Goal: Task Accomplishment & Management: Use online tool/utility

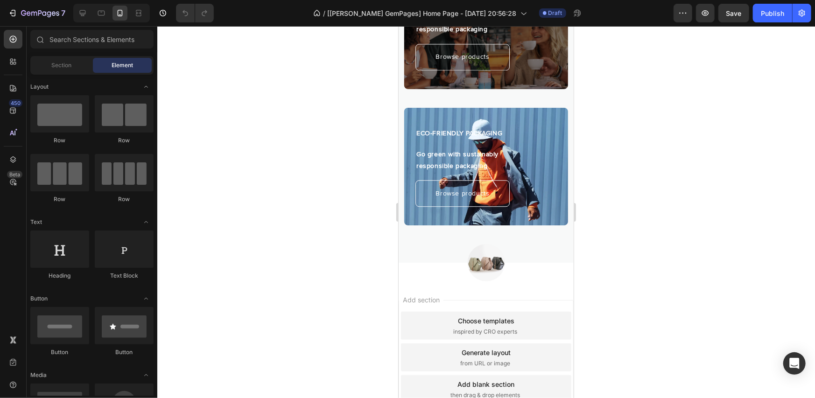
scroll to position [1500, 0]
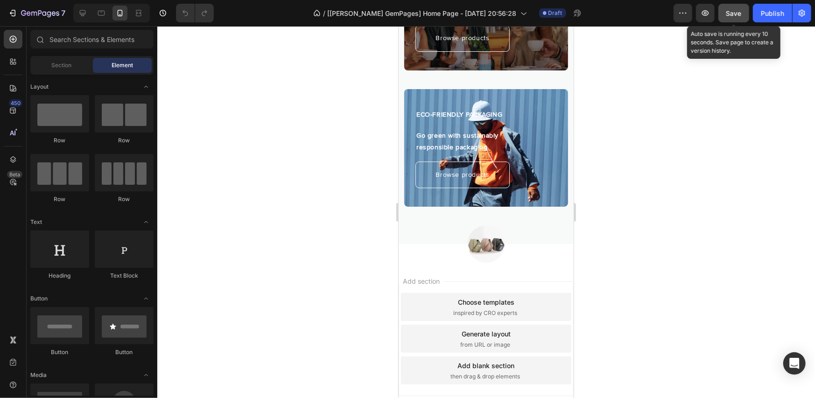
click at [733, 18] on button "Save" at bounding box center [734, 13] width 31 height 19
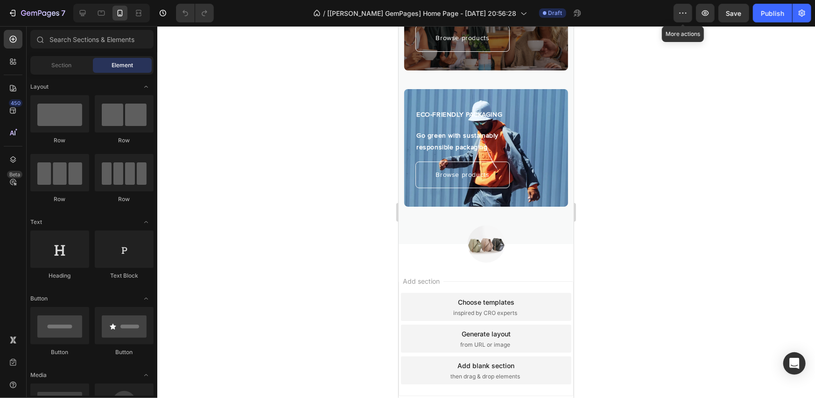
drag, startPoint x: 680, startPoint y: 13, endPoint x: 675, endPoint y: 62, distance: 49.8
click at [681, 13] on icon "button" at bounding box center [680, 13] width 1 height 1
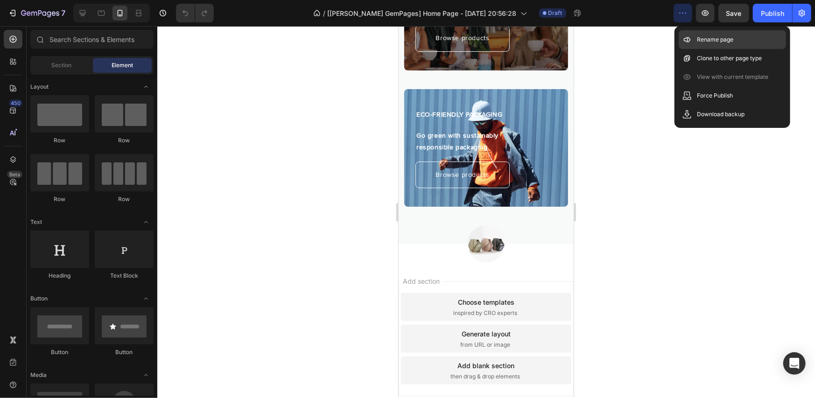
click at [716, 42] on p "Rename page" at bounding box center [716, 39] width 36 height 9
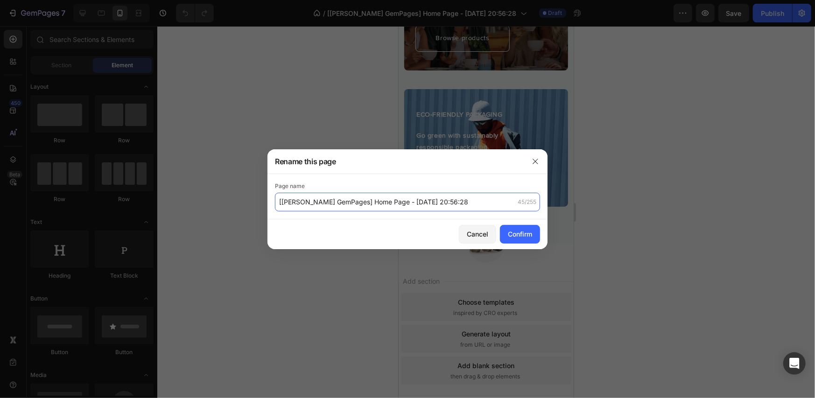
click at [372, 206] on input "[Dzung GemPages] Home Page - Sep 17, 20:56:28" at bounding box center [407, 202] width 265 height 19
click at [571, 202] on div at bounding box center [407, 199] width 815 height 398
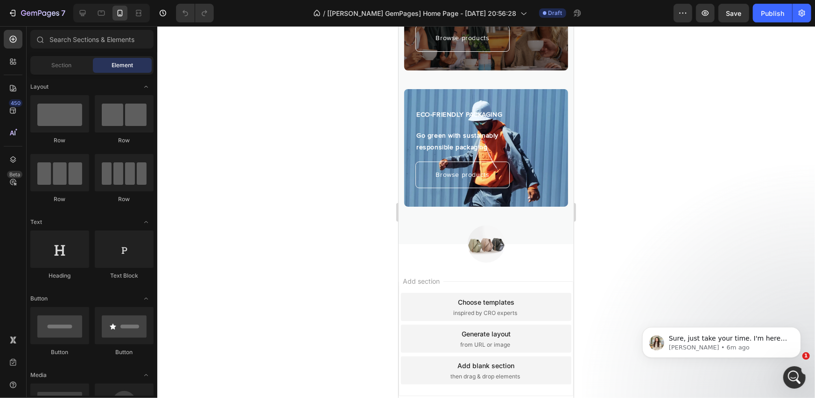
scroll to position [0, 0]
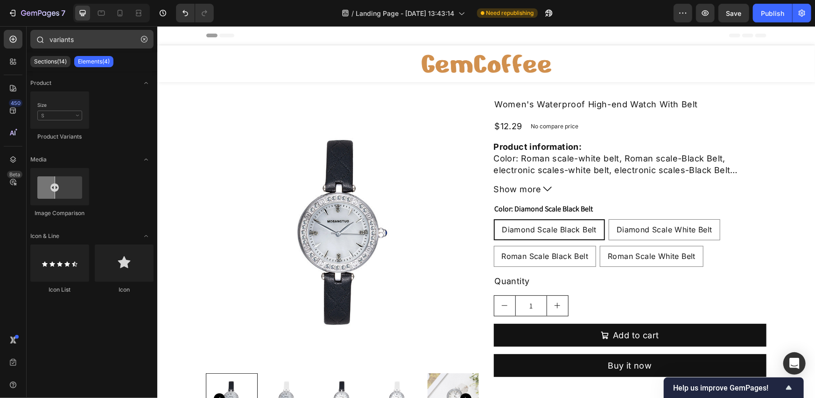
click at [144, 39] on icon "button" at bounding box center [144, 39] width 3 height 3
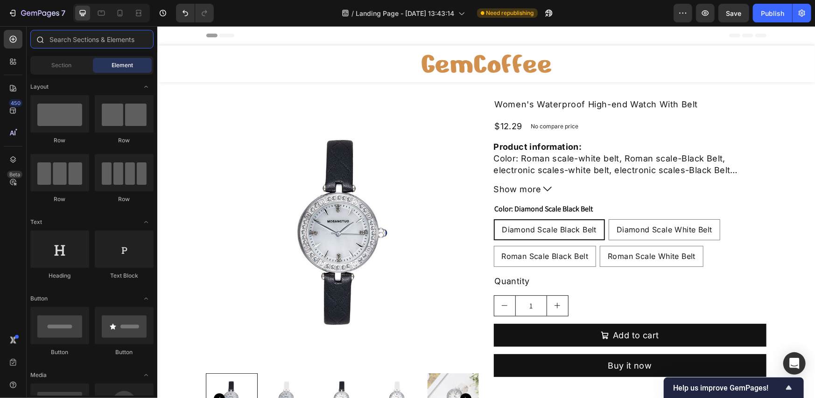
click at [106, 44] on input "text" at bounding box center [91, 39] width 123 height 19
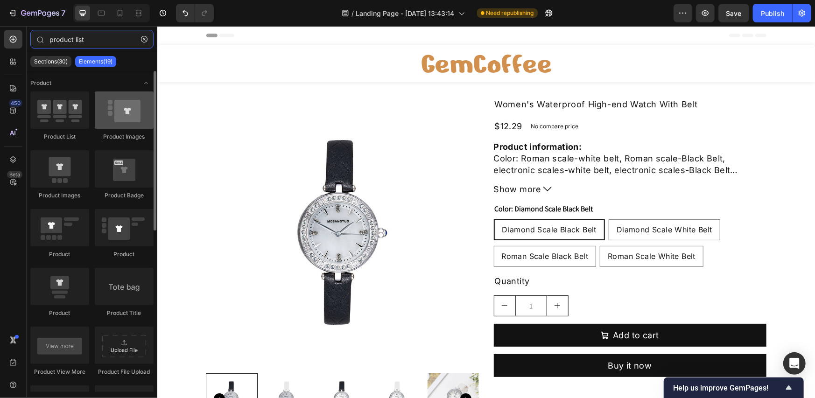
type input "product list"
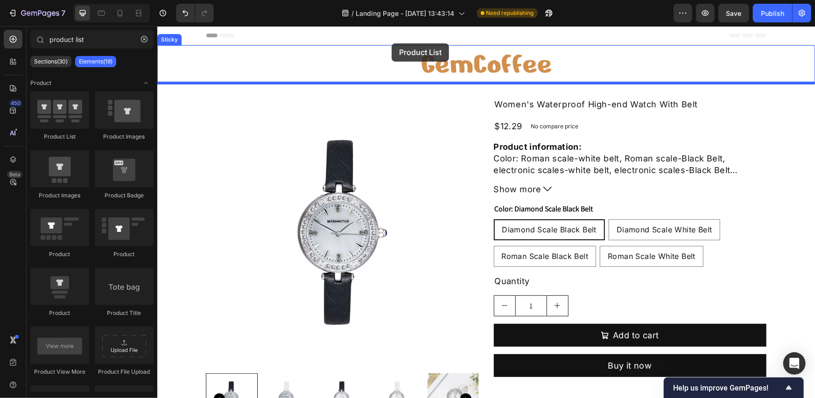
drag, startPoint x: 291, startPoint y: 133, endPoint x: 391, endPoint y: 43, distance: 134.3
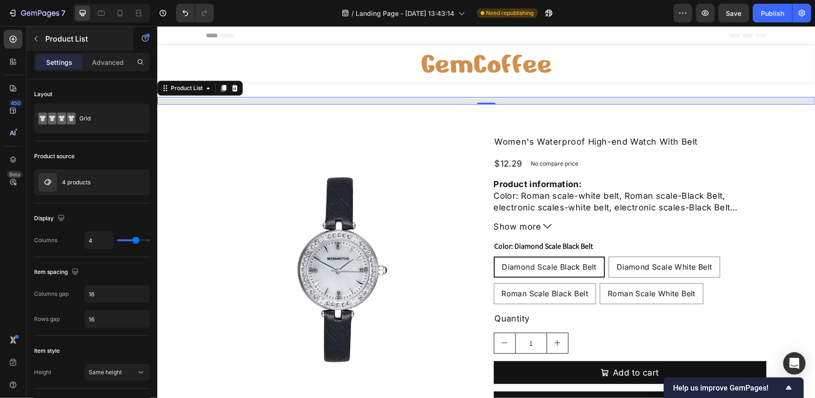
click at [75, 42] on p "Product List" at bounding box center [84, 38] width 79 height 11
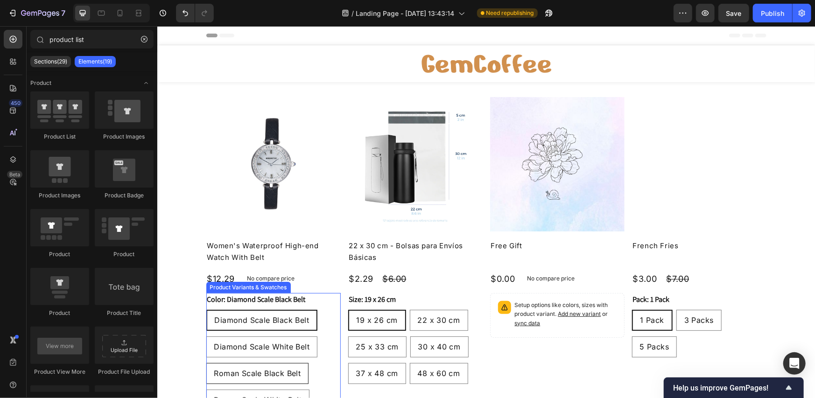
scroll to position [156, 0]
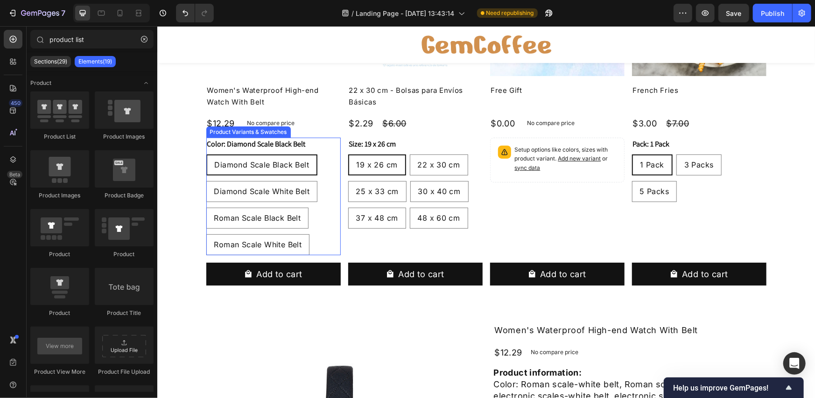
click at [306, 227] on div "Diamond Scale Black Belt Diamond Scale Black Belt Diamond Scale Black Belt Diam…" at bounding box center [273, 204] width 134 height 101
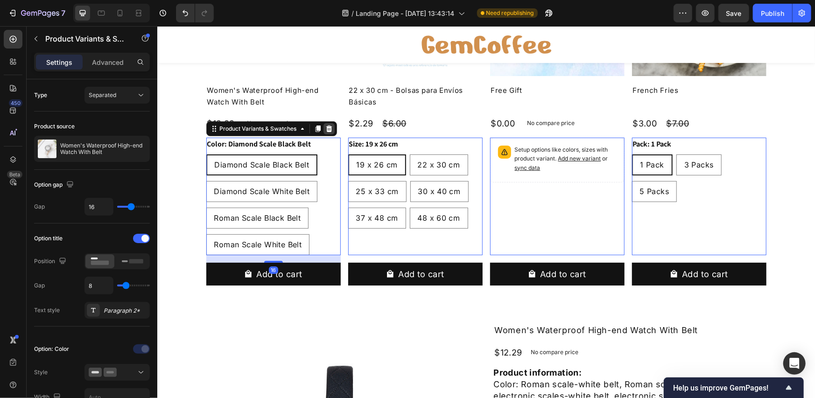
click at [326, 129] on icon at bounding box center [329, 128] width 6 height 7
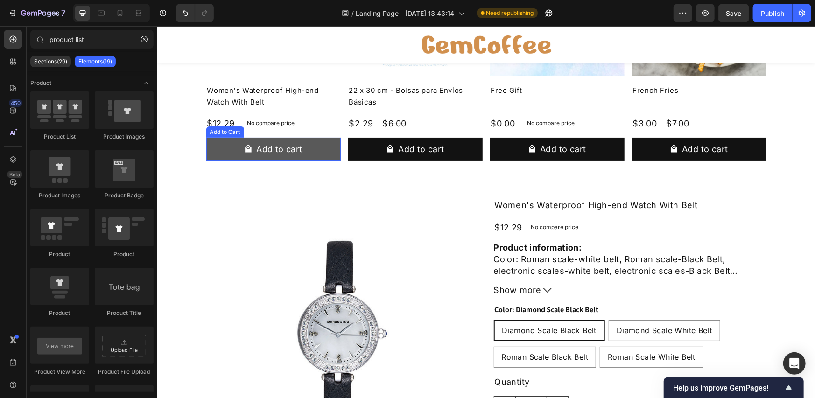
click at [314, 144] on button "Add to cart" at bounding box center [273, 148] width 134 height 23
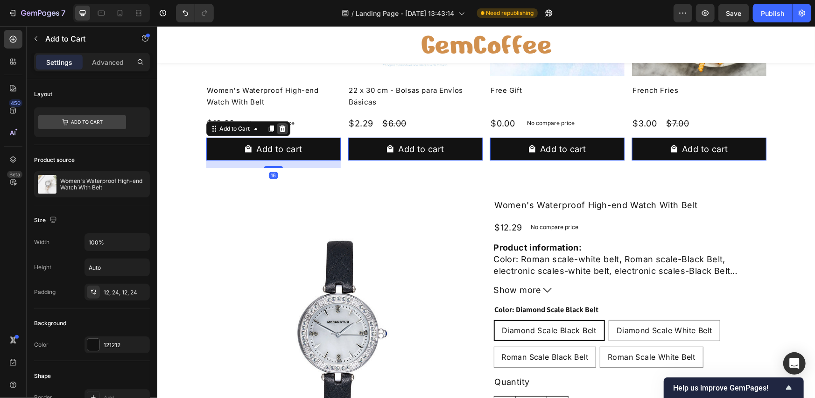
click at [279, 130] on icon at bounding box center [282, 128] width 6 height 7
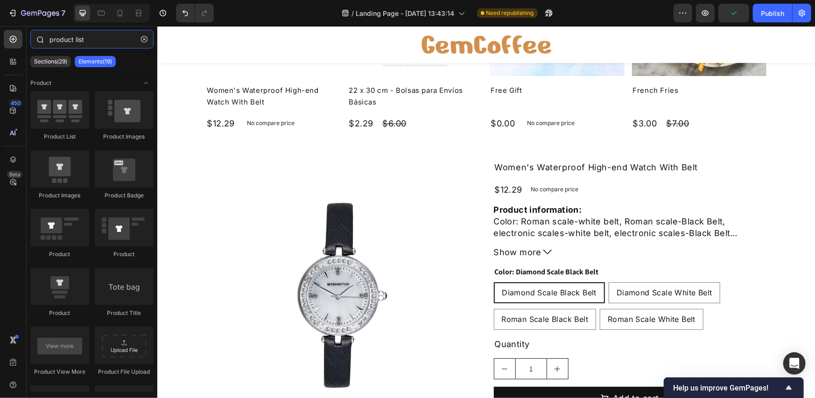
click at [95, 37] on input "product list" at bounding box center [91, 39] width 123 height 19
drag, startPoint x: 113, startPoint y: 42, endPoint x: 51, endPoint y: 38, distance: 61.7
click at [51, 38] on input "product list" at bounding box center [91, 39] width 123 height 19
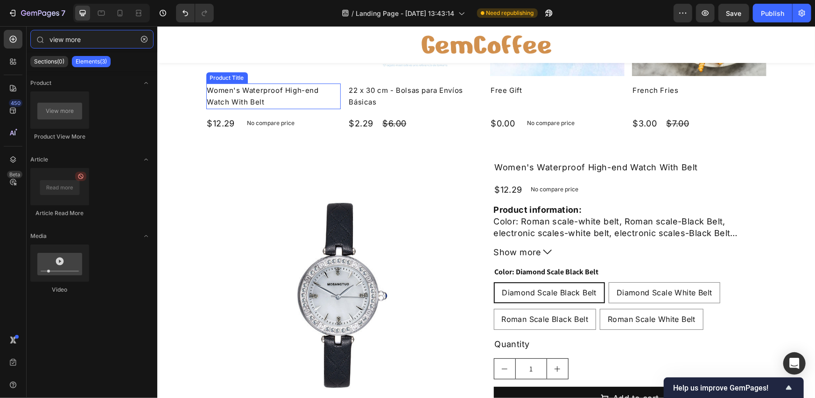
scroll to position [0, 0]
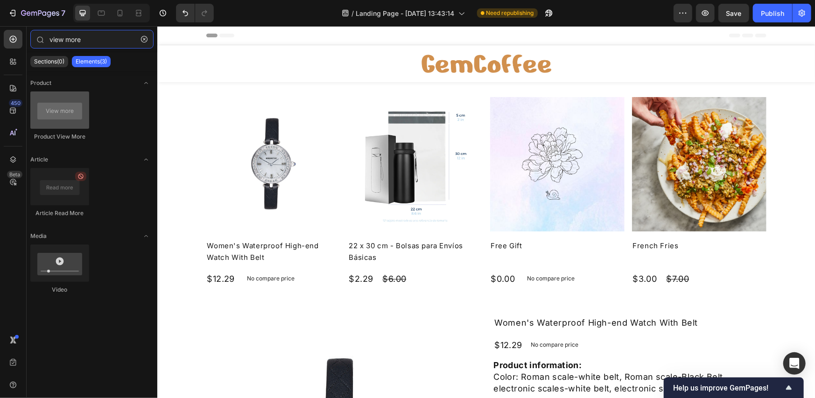
type input "view more"
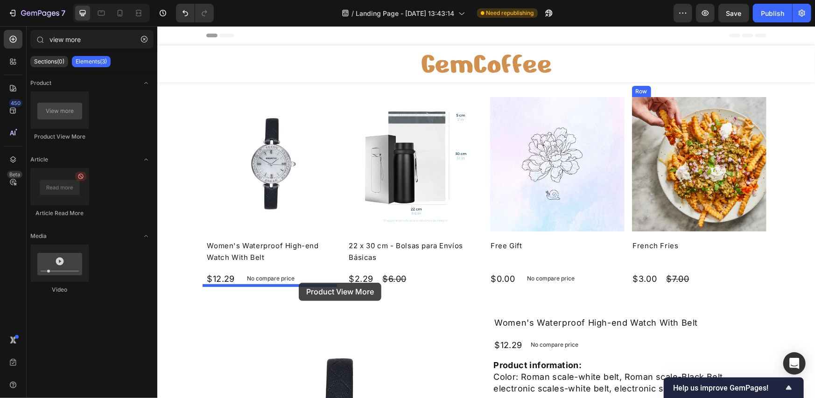
drag, startPoint x: 218, startPoint y: 143, endPoint x: 298, endPoint y: 283, distance: 160.9
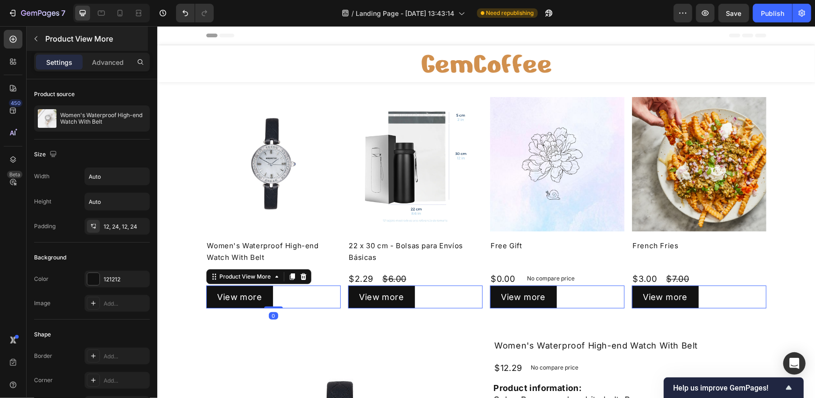
click at [85, 39] on p "Product View More" at bounding box center [95, 38] width 101 height 11
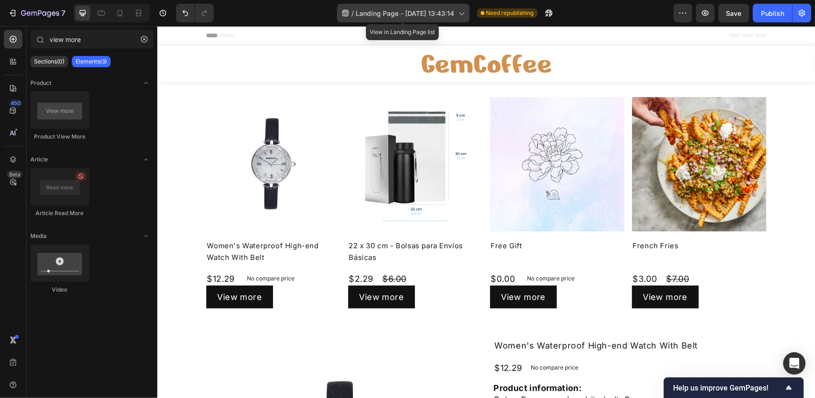
click at [361, 10] on span "Landing Page - [DATE] 13:43:14" at bounding box center [405, 13] width 99 height 10
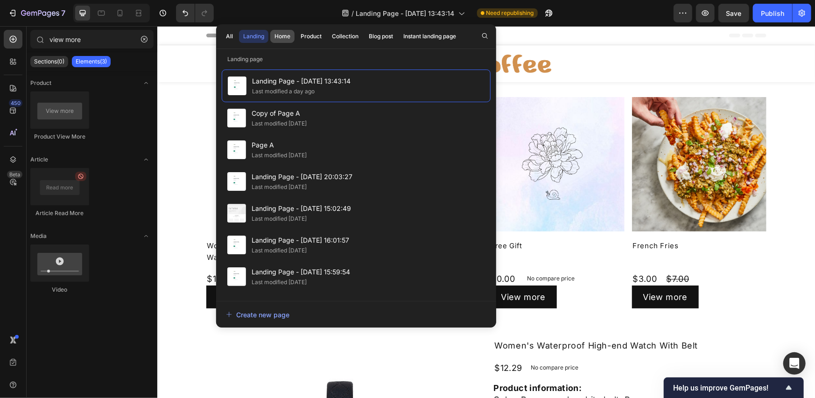
click at [280, 35] on div "Home" at bounding box center [283, 36] width 16 height 8
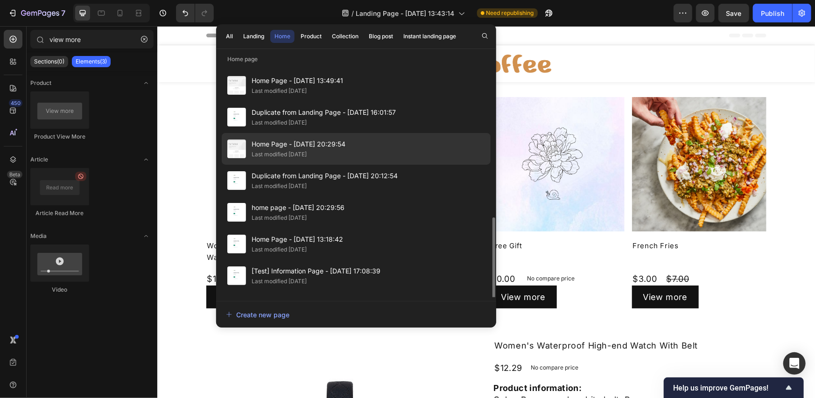
scroll to position [89, 0]
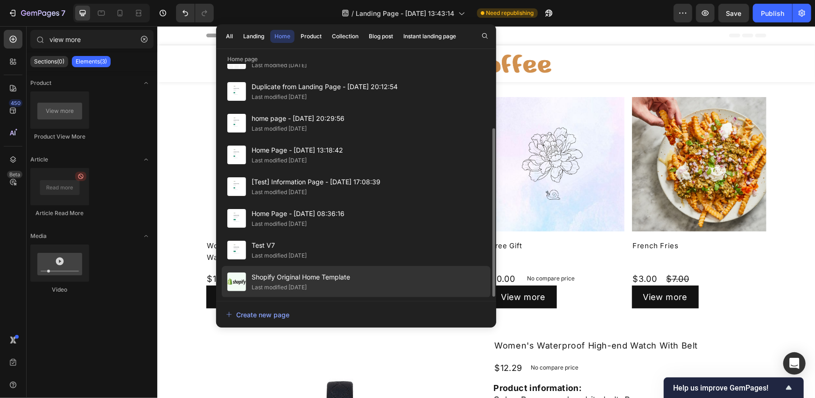
click at [307, 286] on div "Last modified [DATE]" at bounding box center [279, 287] width 55 height 9
